Goal: Check status

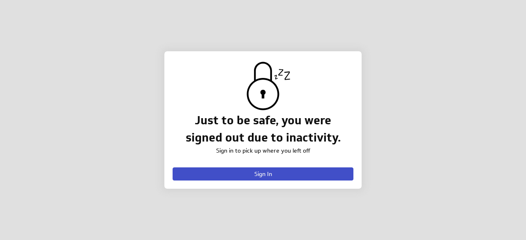
click at [258, 172] on span "Sign In" at bounding box center [263, 174] width 18 height 7
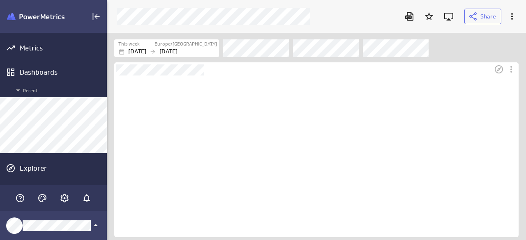
scroll to position [162, 404]
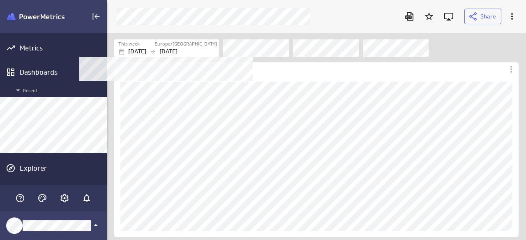
click at [154, 46] on div "This week" at bounding box center [135, 44] width 35 height 7
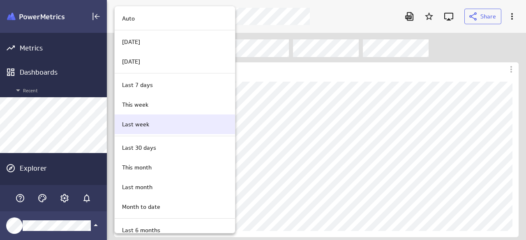
click at [141, 122] on p "Last week" at bounding box center [135, 124] width 27 height 9
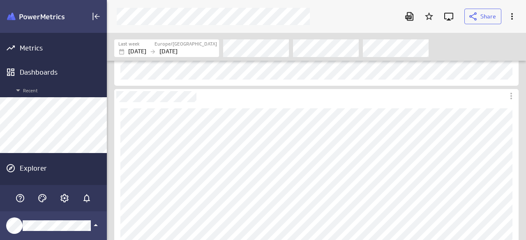
scroll to position [164, 0]
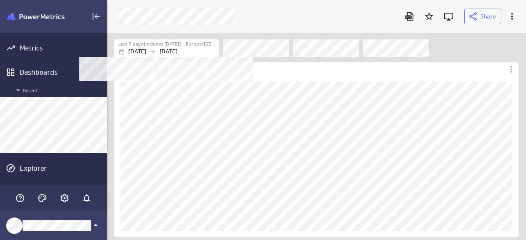
click at [200, 45] on label "Europe/[GEOGRAPHIC_DATA]" at bounding box center [201, 44] width 31 height 7
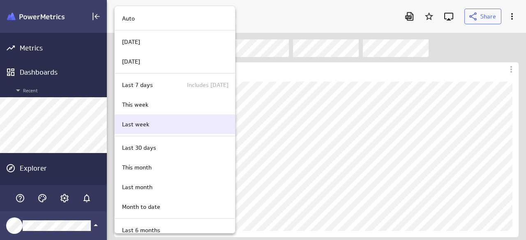
click at [152, 123] on div "Last week" at bounding box center [174, 124] width 110 height 9
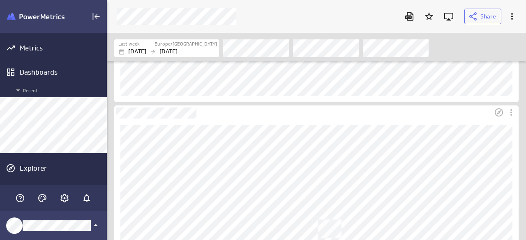
scroll to position [123, 0]
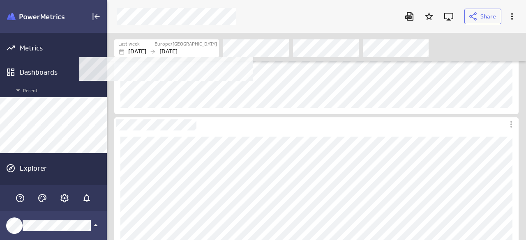
click at [178, 52] on p "[DATE]" at bounding box center [168, 51] width 18 height 9
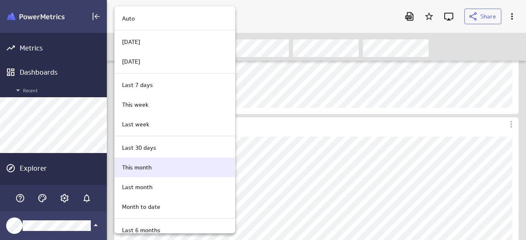
click at [163, 170] on div "This month" at bounding box center [174, 168] width 110 height 9
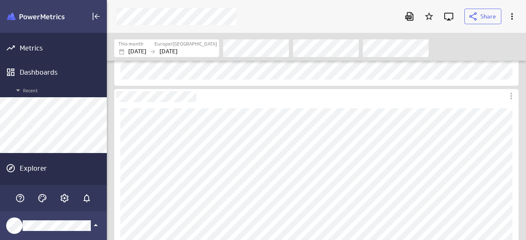
scroll to position [164, 0]
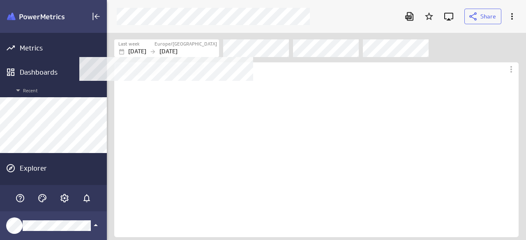
scroll to position [30, 417]
click at [178, 49] on p "[DATE]" at bounding box center [168, 51] width 18 height 9
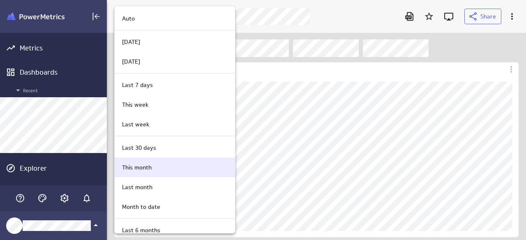
click at [152, 166] on p "This month" at bounding box center [137, 168] width 30 height 9
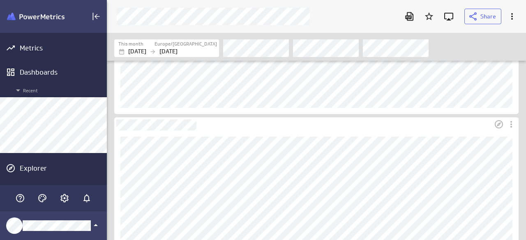
scroll to position [205, 0]
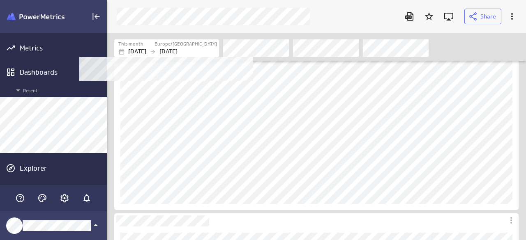
click at [197, 39] on div "This month [GEOGRAPHIC_DATA]/[GEOGRAPHIC_DATA] [DATE] [DATE]" at bounding box center [168, 48] width 109 height 18
click at [178, 51] on p "[DATE]" at bounding box center [168, 51] width 18 height 9
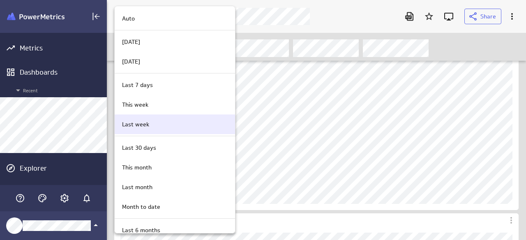
click at [156, 124] on div "Last week" at bounding box center [174, 124] width 110 height 9
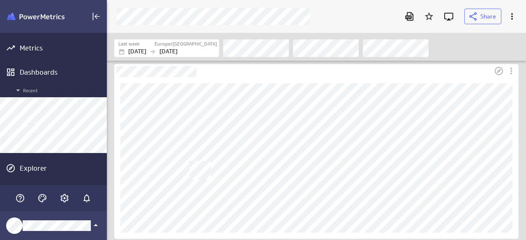
scroll to position [164, 0]
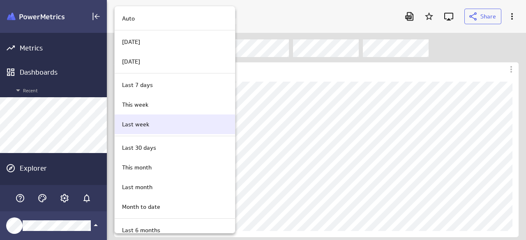
scroll to position [220, 431]
click at [154, 122] on div "Last week" at bounding box center [174, 124] width 110 height 9
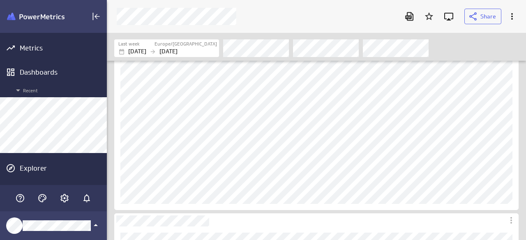
scroll to position [164, 0]
